Goal: Navigation & Orientation: Find specific page/section

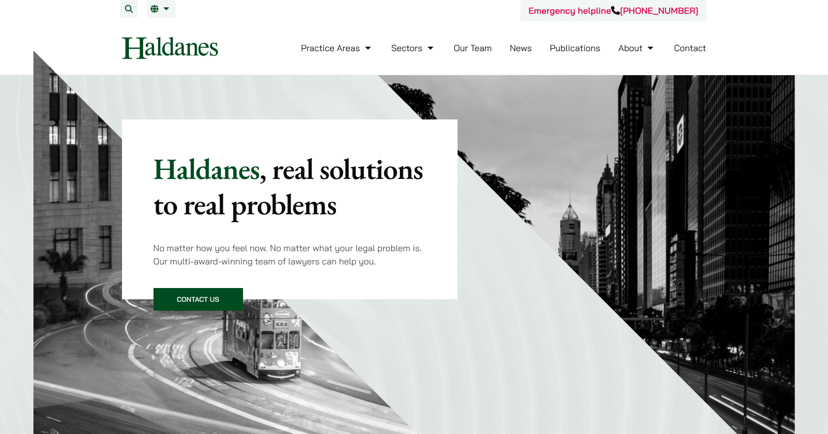
click at [486, 50] on link "Our Team" at bounding box center [472, 47] width 38 height 11
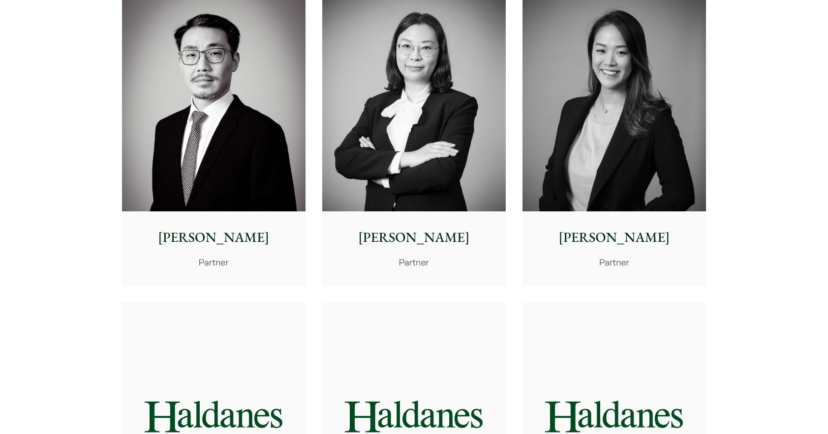
scroll to position [1721, 0]
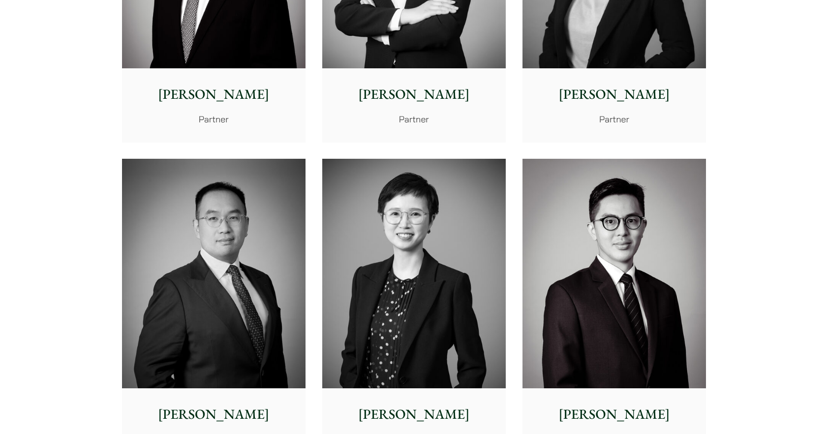
click at [419, 267] on img at bounding box center [413, 274] width 183 height 230
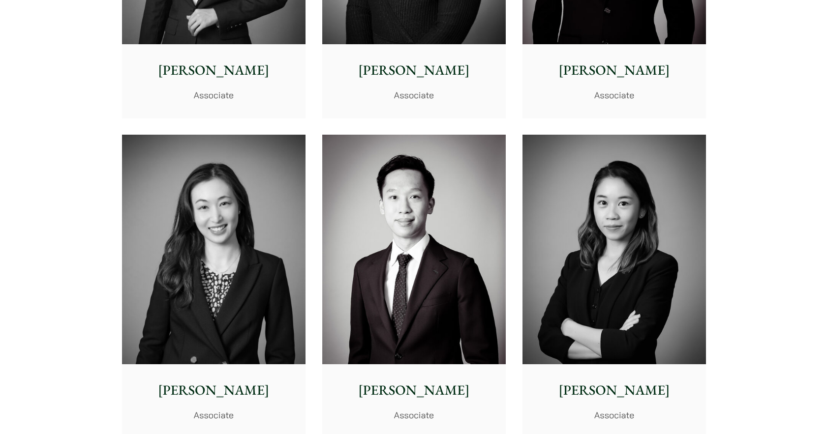
scroll to position [3246, 0]
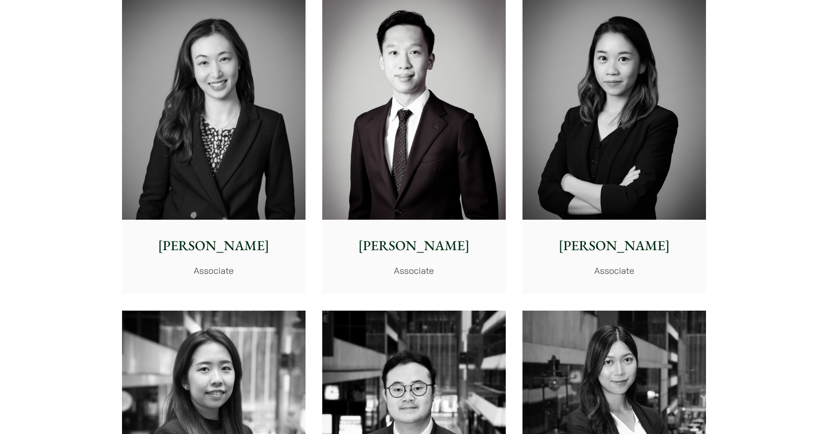
click at [348, 232] on div "[PERSON_NAME] Associate" at bounding box center [413, 256] width 183 height 73
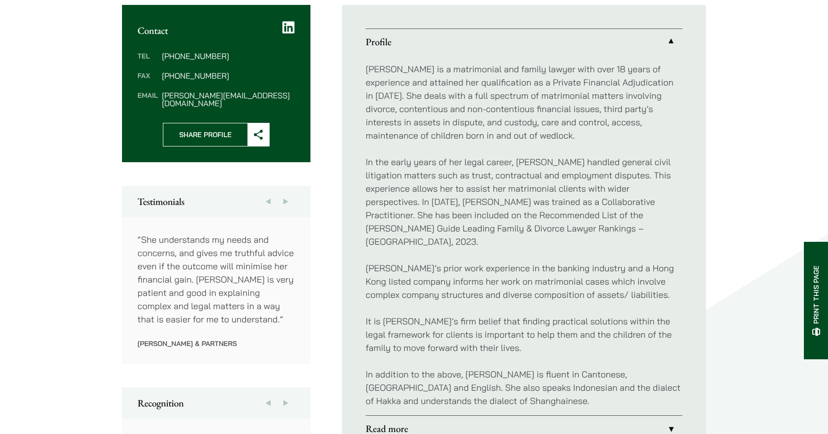
scroll to position [197, 0]
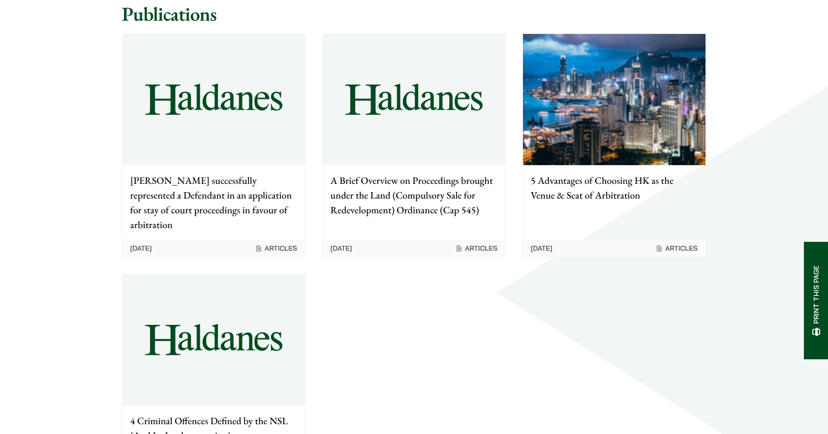
scroll to position [1229, 0]
